Goal: Transaction & Acquisition: Purchase product/service

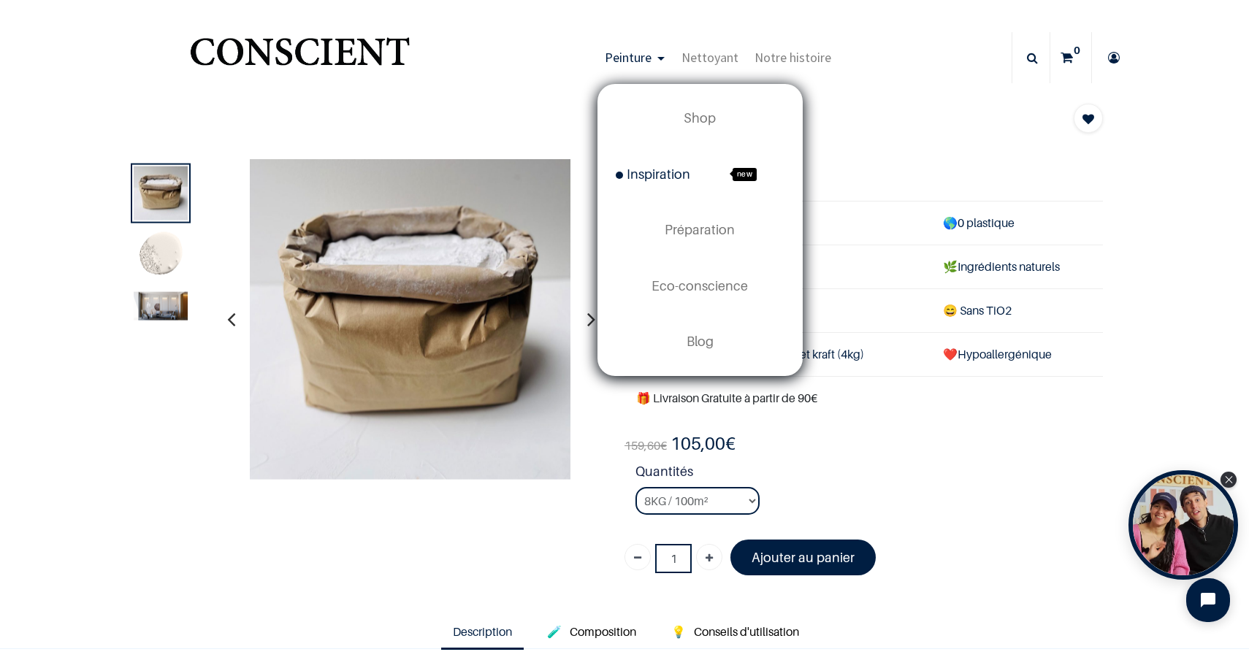
click at [682, 184] on link "Inspiration new" at bounding box center [700, 174] width 204 height 55
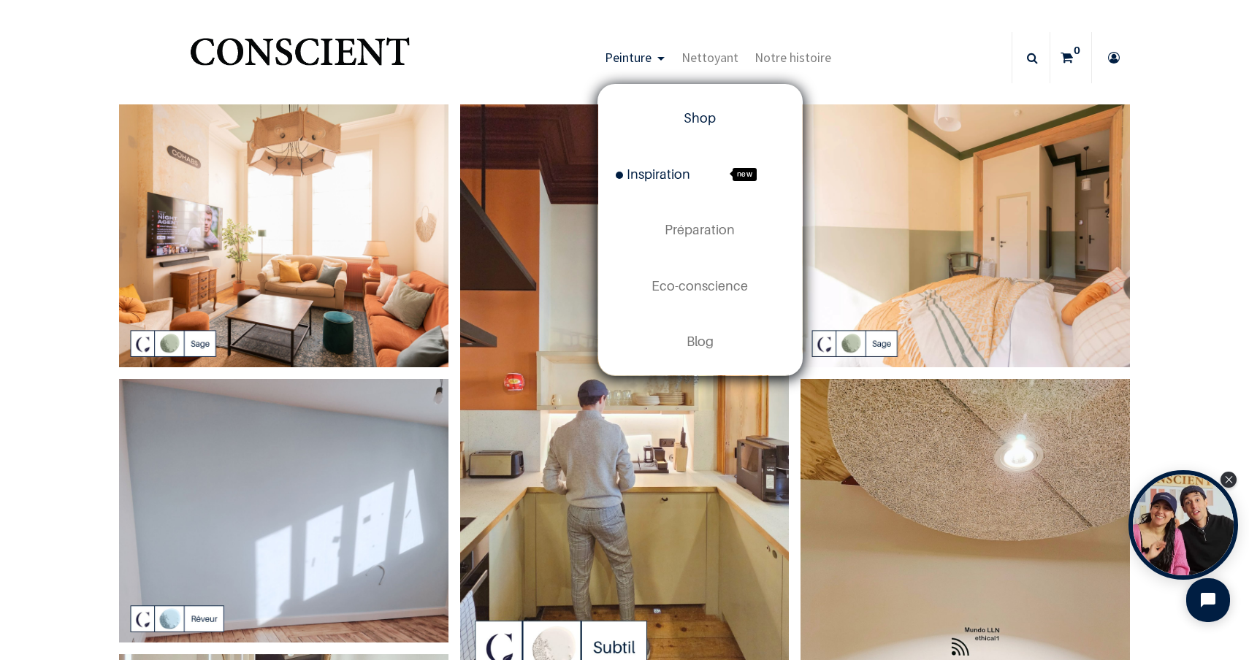
click at [697, 117] on span "Shop" at bounding box center [700, 117] width 32 height 15
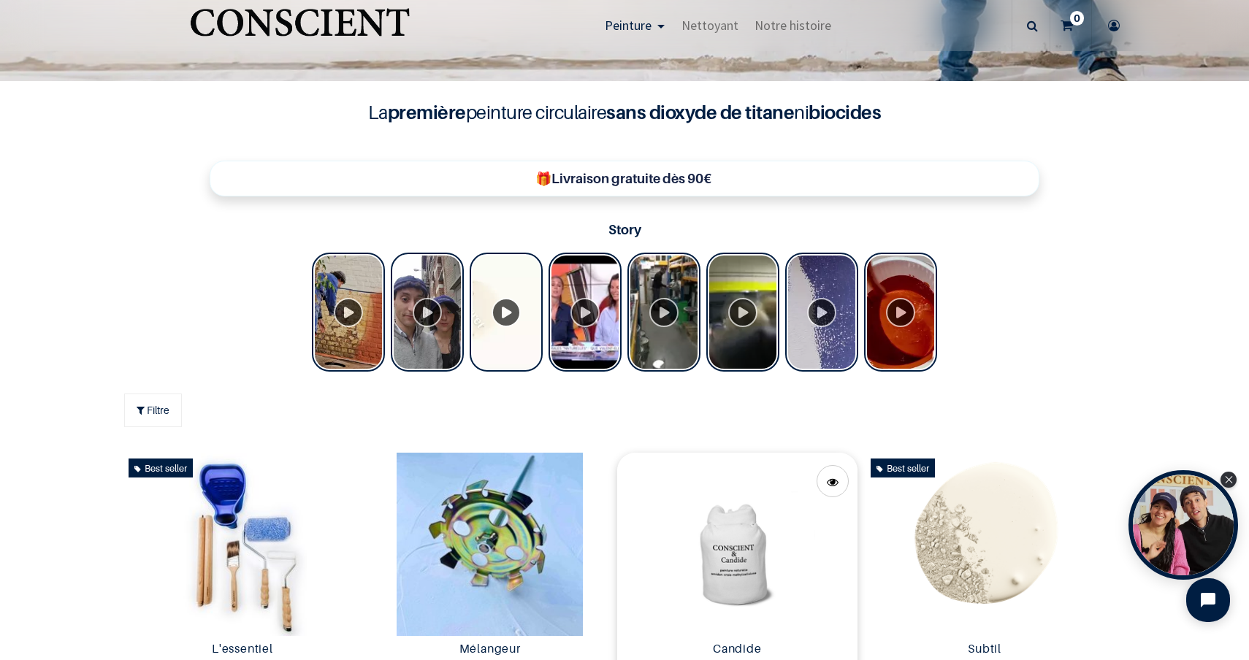
scroll to position [213, 0]
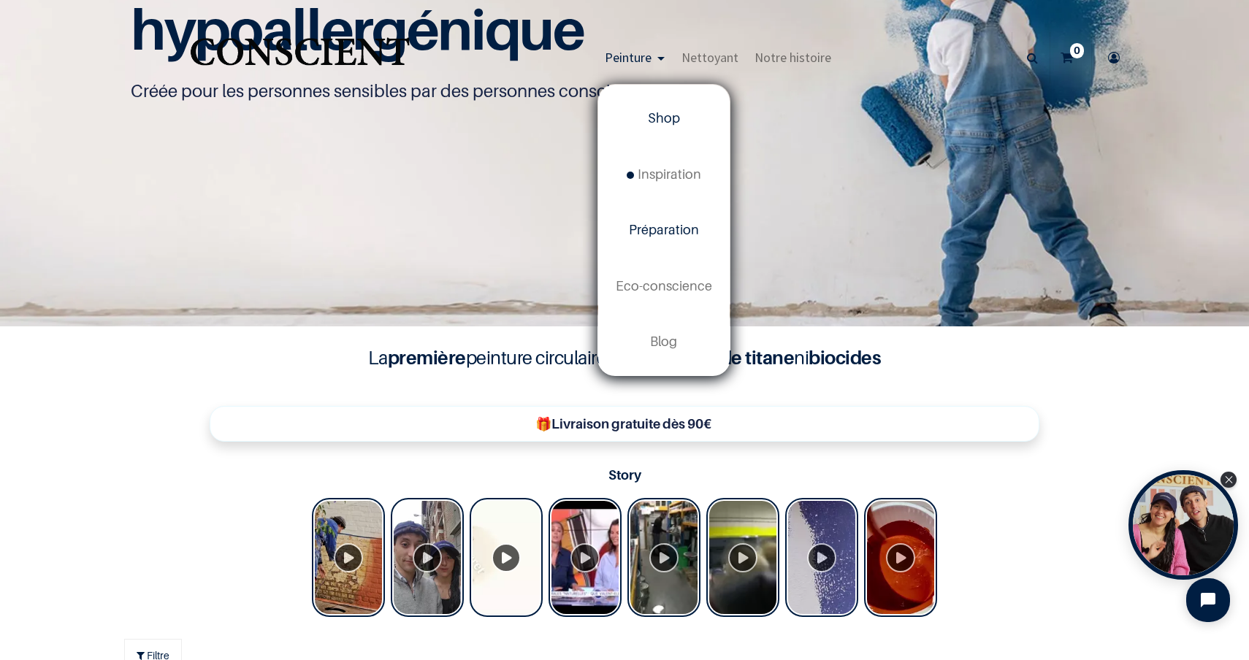
click at [679, 234] on span "Préparation" at bounding box center [664, 229] width 70 height 15
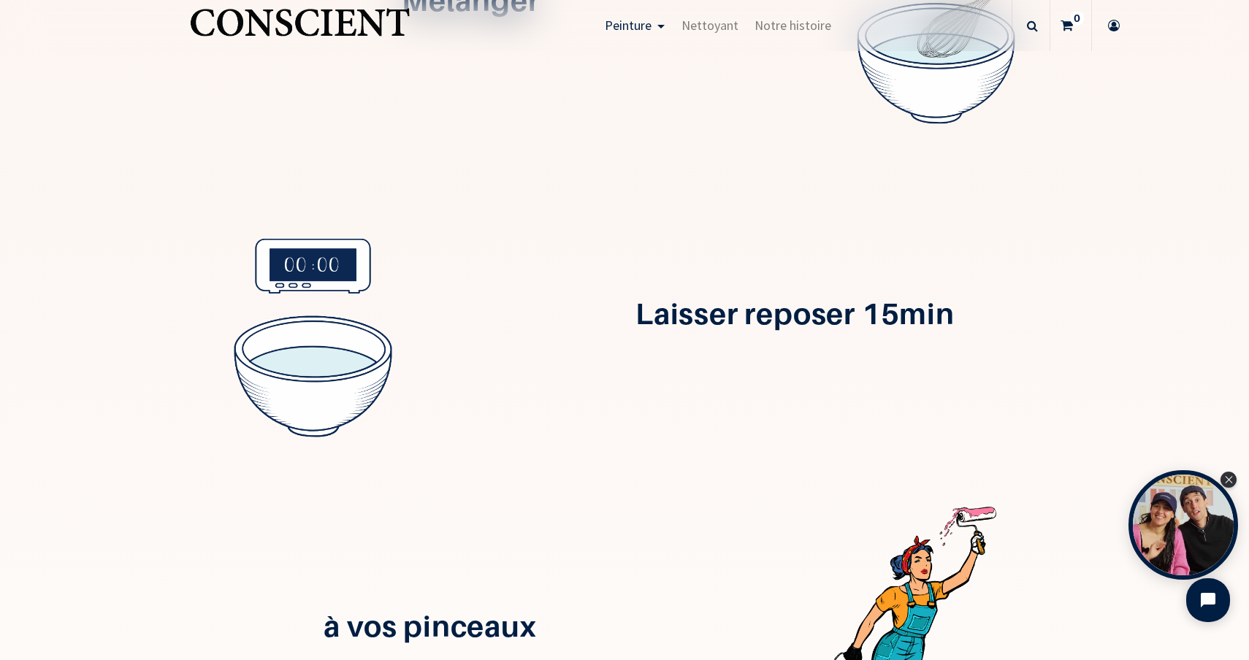
scroll to position [677, 0]
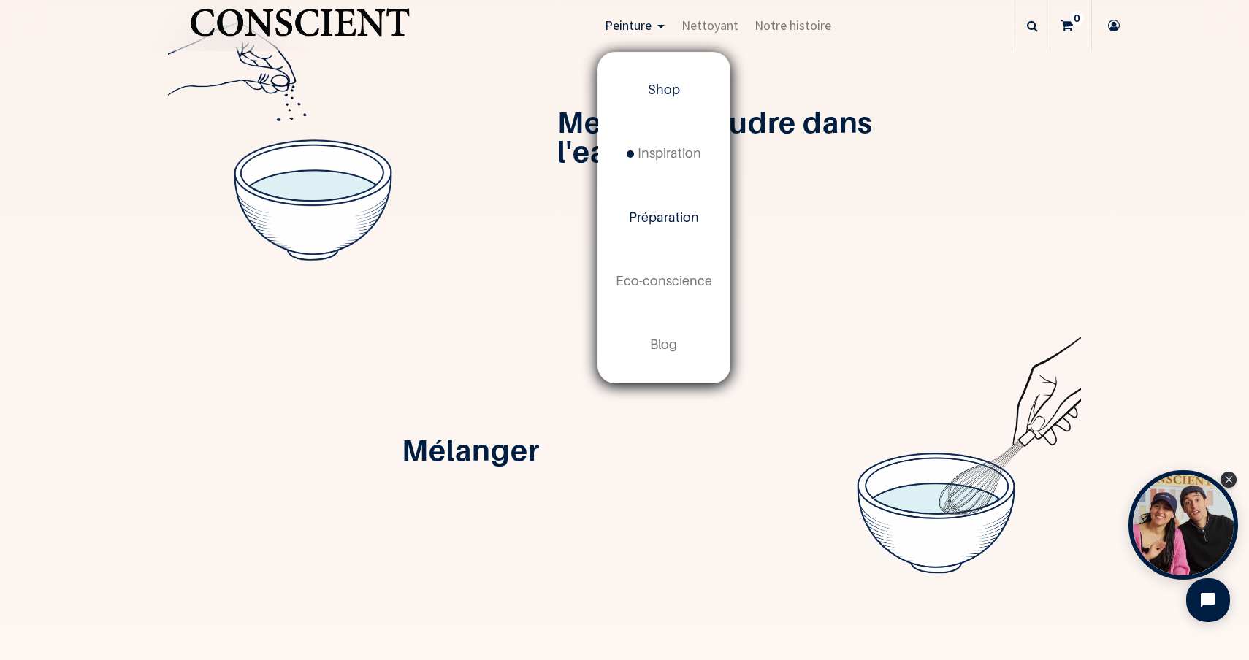
click at [653, 95] on span "Shop" at bounding box center [664, 89] width 32 height 15
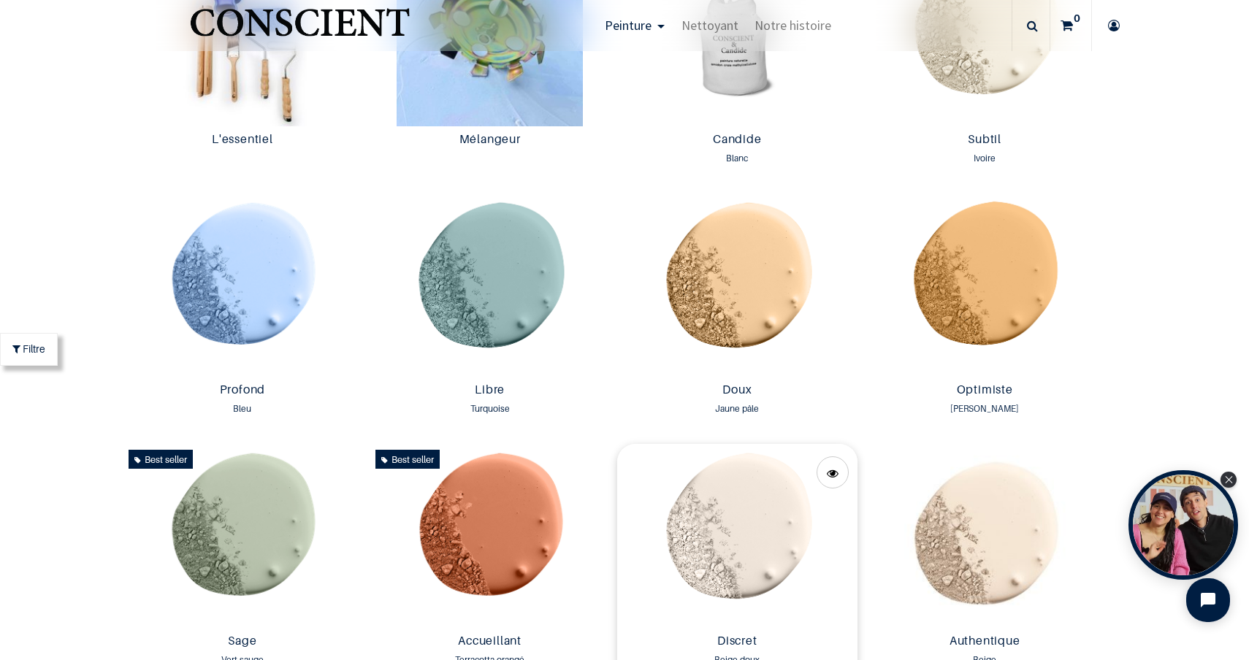
scroll to position [843, 0]
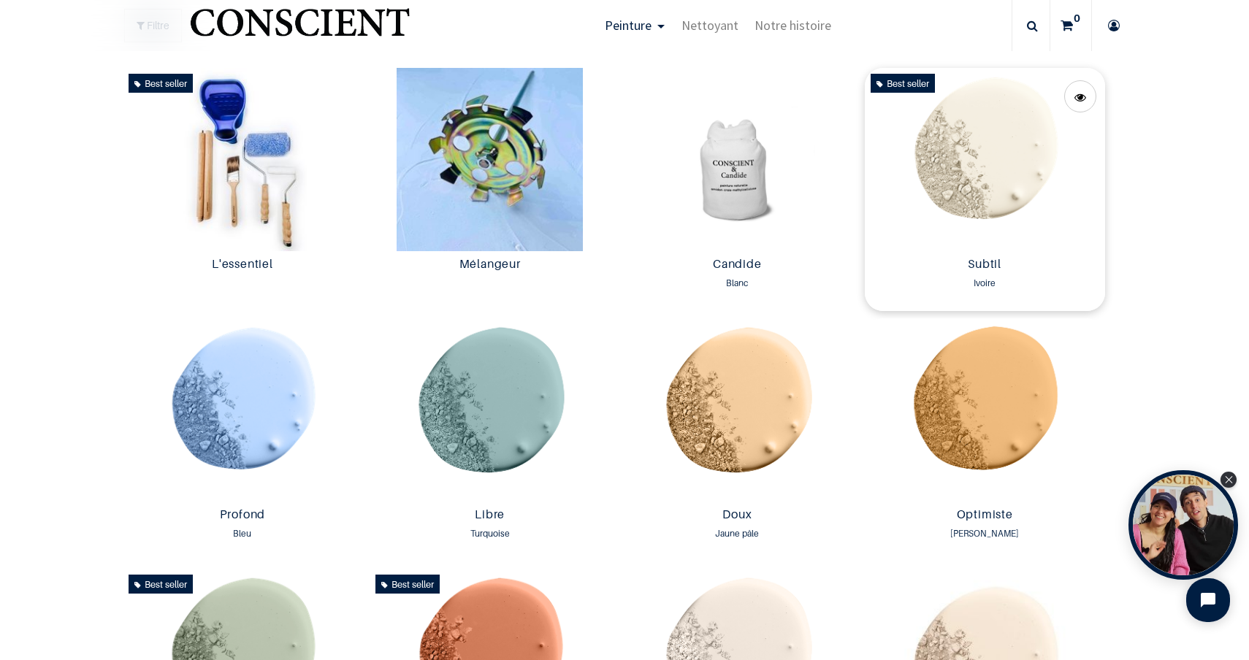
click at [983, 164] on img at bounding box center [985, 159] width 240 height 183
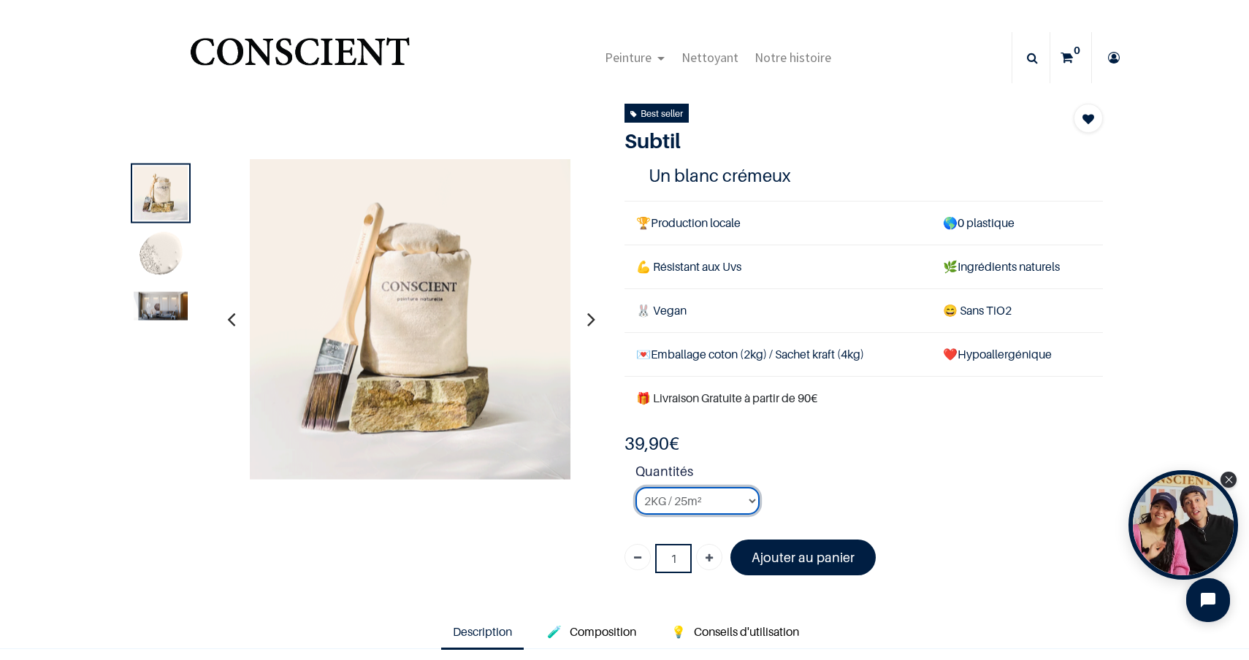
click at [751, 500] on select "2KG / 25m² 4KG / 50m² 8KG / 100m² Testeur" at bounding box center [697, 501] width 124 height 28
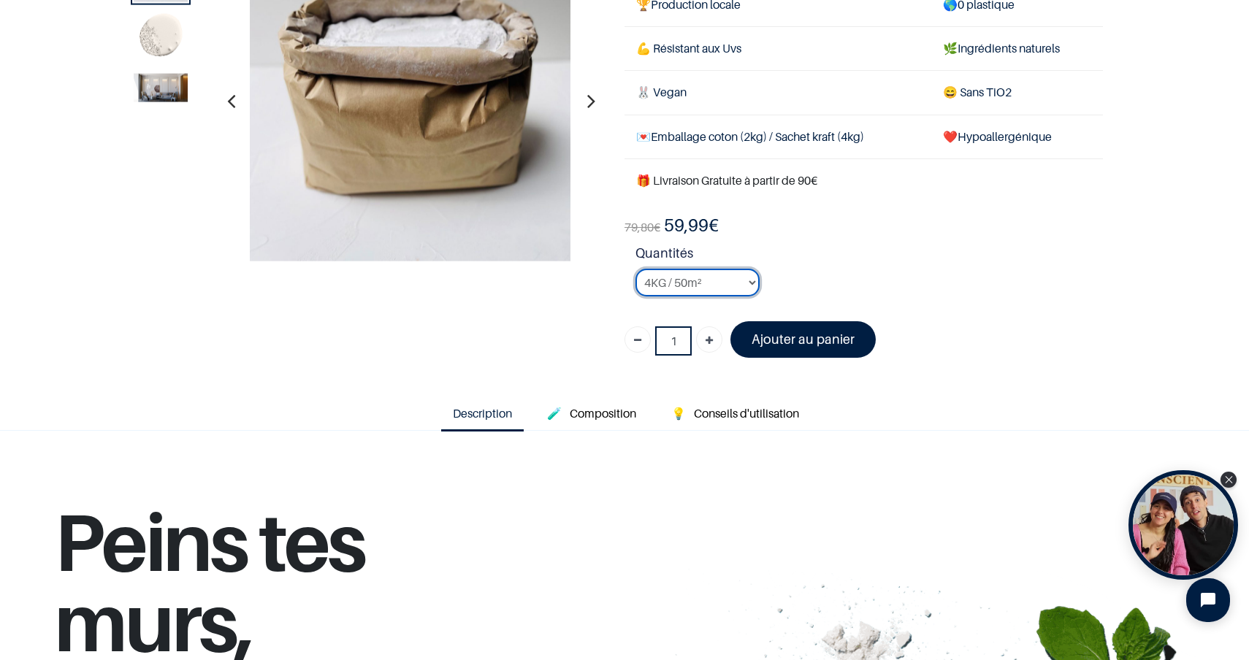
scroll to position [194, 0]
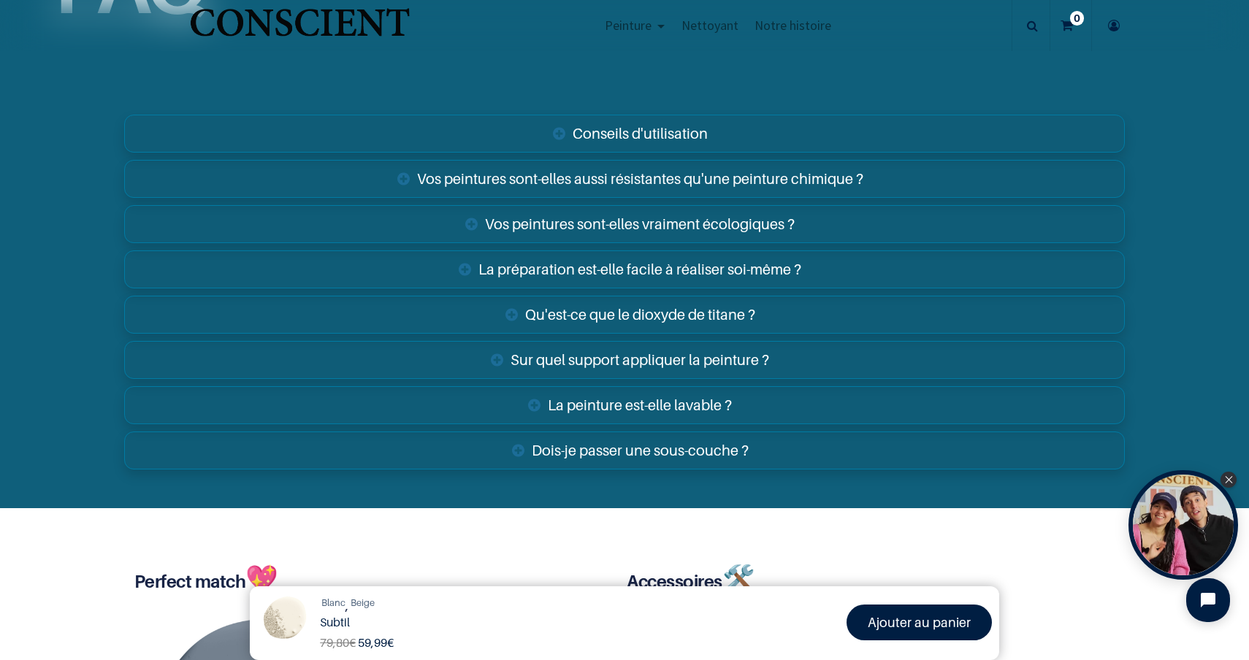
scroll to position [2462, 0]
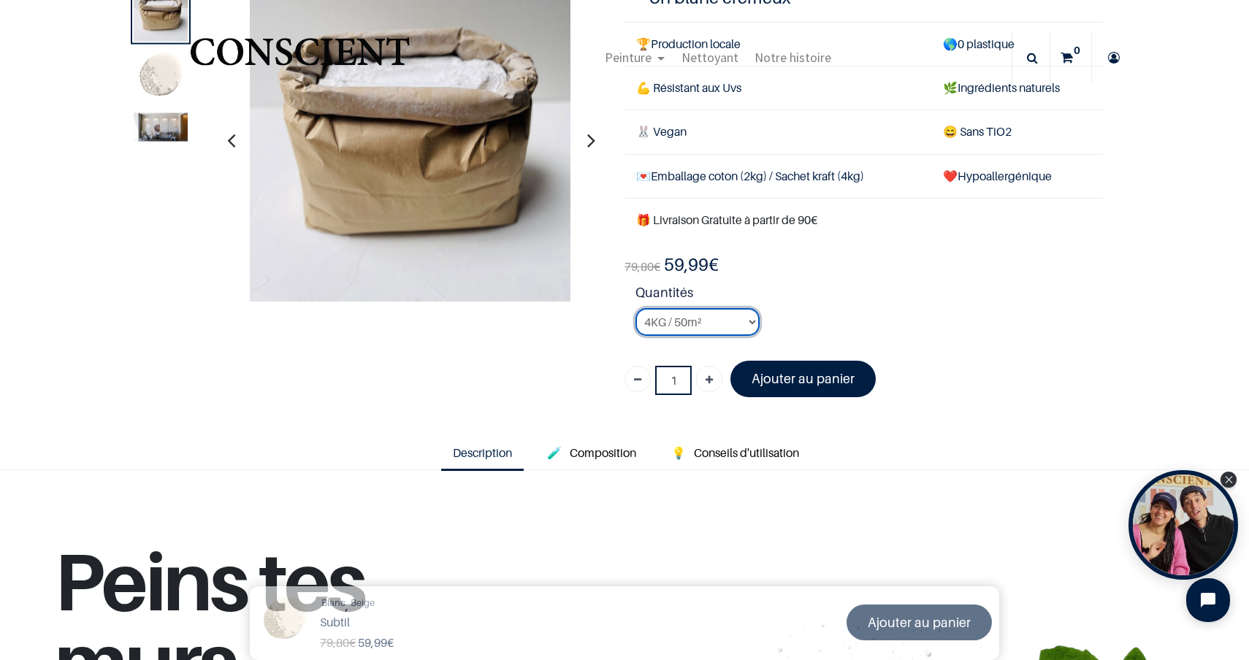
scroll to position [93, 0]
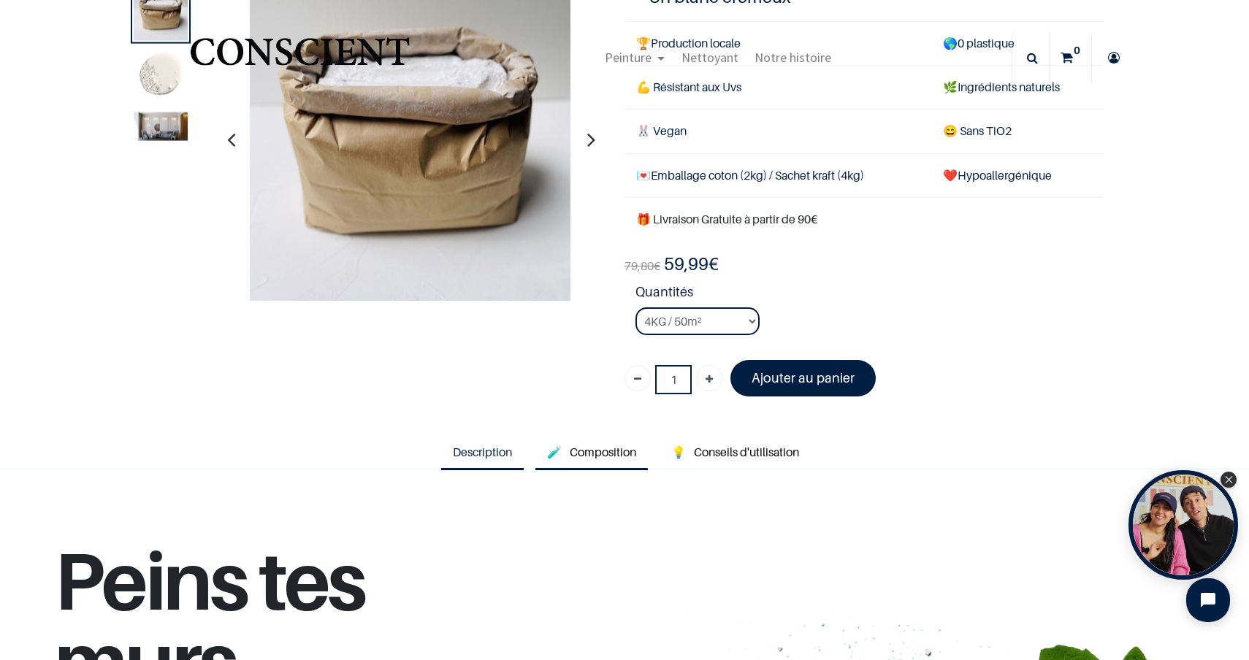
click at [592, 445] on span "Composition" at bounding box center [603, 452] width 66 height 15
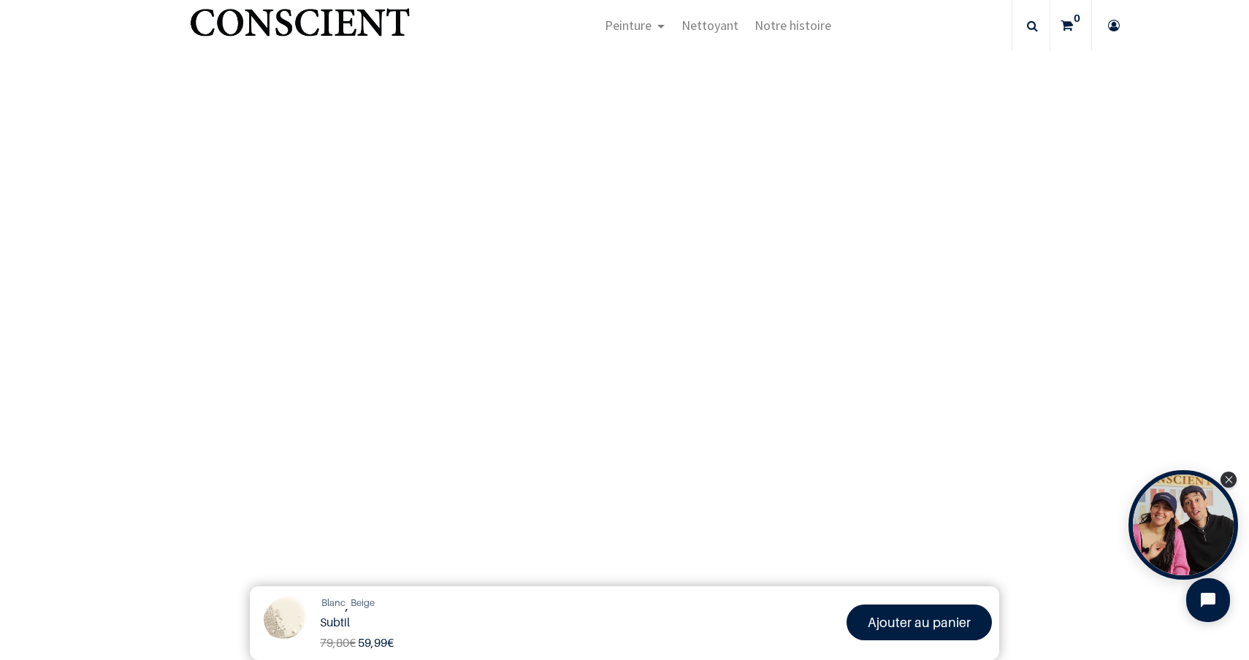
scroll to position [749, 0]
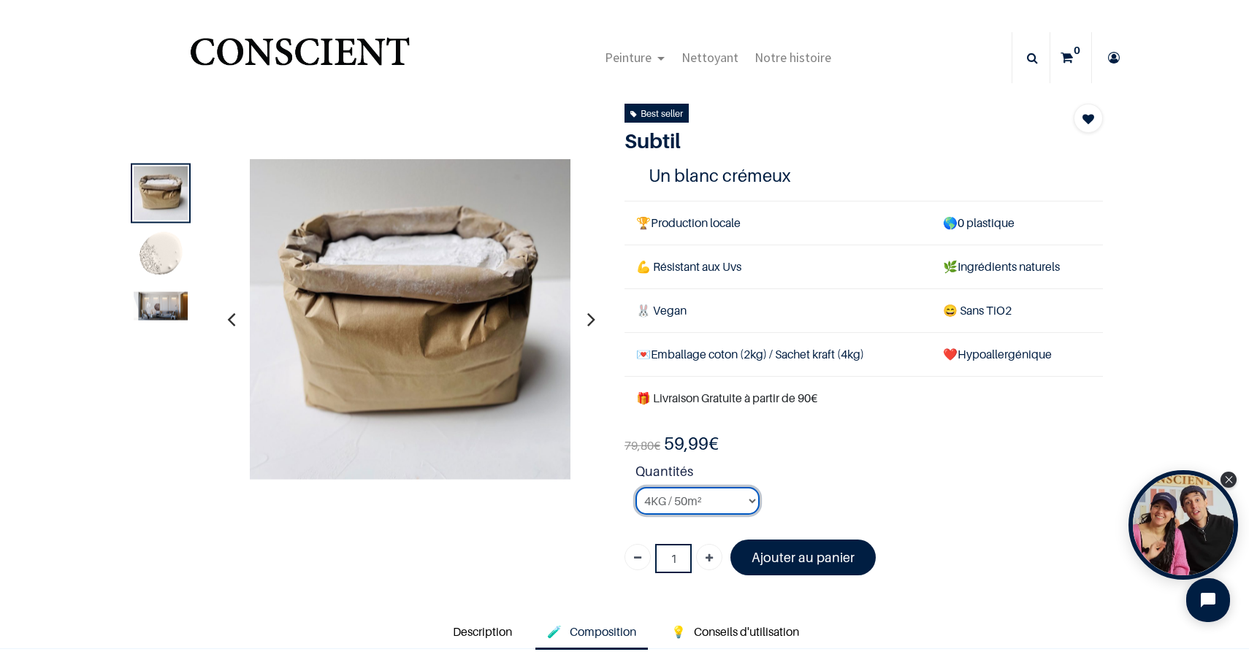
click at [746, 502] on select "2KG / 25m² 4KG / 50m² 8KG / 100m² Testeur" at bounding box center [697, 501] width 124 height 28
click at [752, 504] on select "2KG / 25m² 4KG / 50m² 8KG / 100m² Testeur" at bounding box center [697, 501] width 124 height 28
click at [746, 503] on select "2KG / 25m² 4KG / 50m² 8KG / 100m² Testeur" at bounding box center [697, 501] width 124 height 28
select select "127"
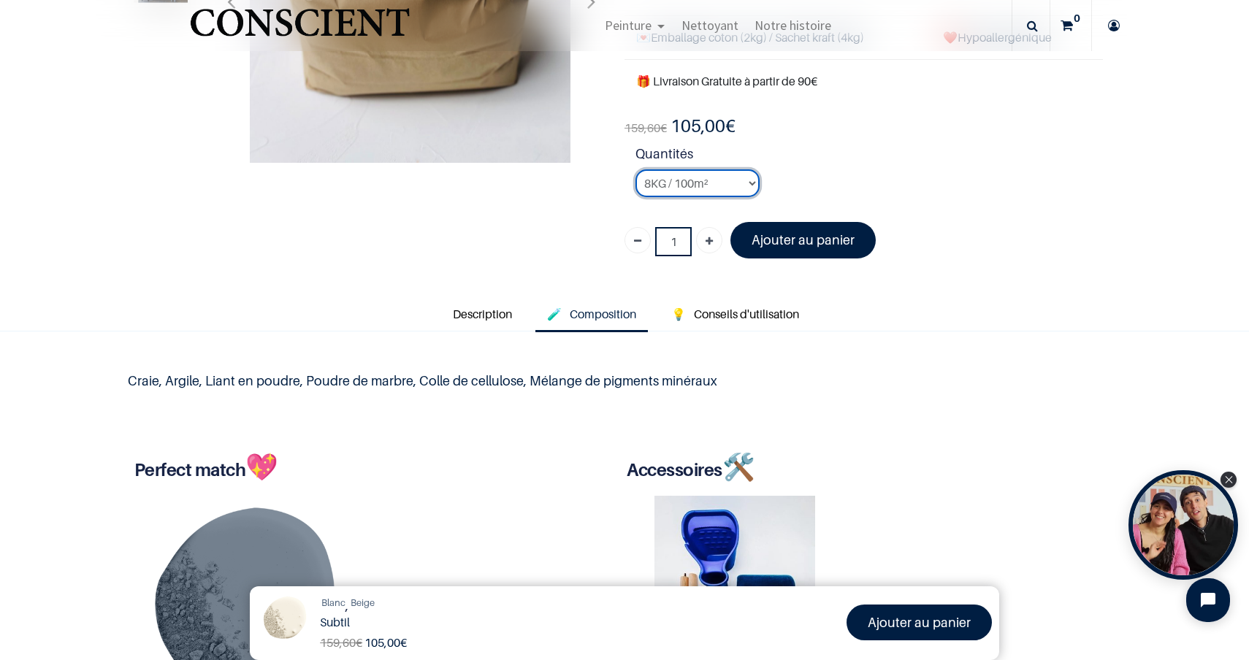
scroll to position [229, 0]
